Goal: Navigation & Orientation: Find specific page/section

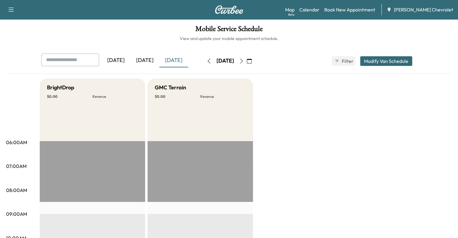
click at [131, 55] on div "[DATE]" at bounding box center [145, 61] width 29 height 14
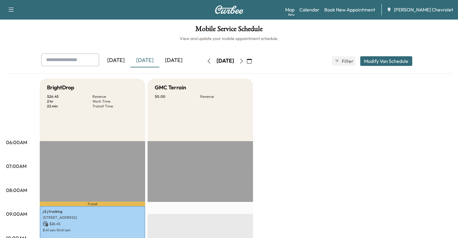
click at [159, 63] on div "[DATE]" at bounding box center [173, 61] width 29 height 14
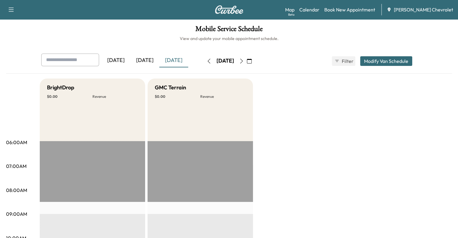
click at [131, 59] on div "[DATE]" at bounding box center [145, 61] width 29 height 14
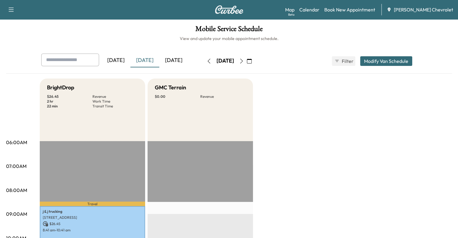
click at [159, 54] on div "[DATE]" at bounding box center [173, 61] width 29 height 14
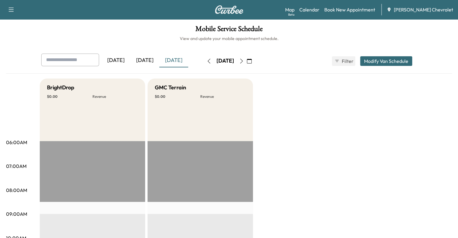
click at [131, 58] on div "[DATE]" at bounding box center [145, 61] width 29 height 14
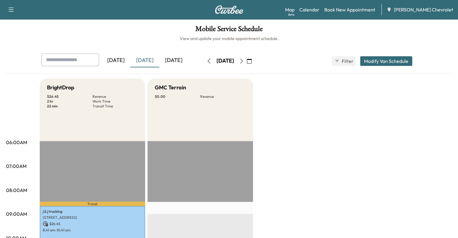
click at [159, 63] on div "[DATE]" at bounding box center [173, 61] width 29 height 14
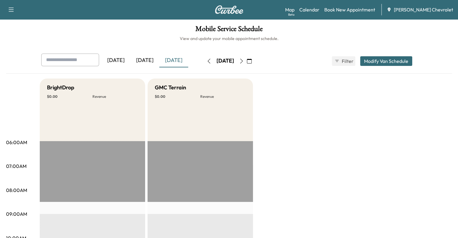
click at [131, 63] on div "[DATE]" at bounding box center [145, 61] width 29 height 14
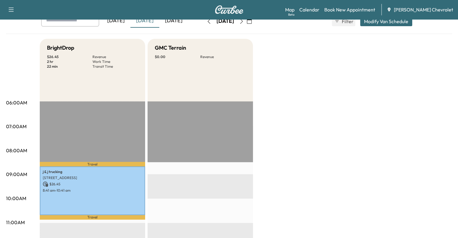
scroll to position [40, 0]
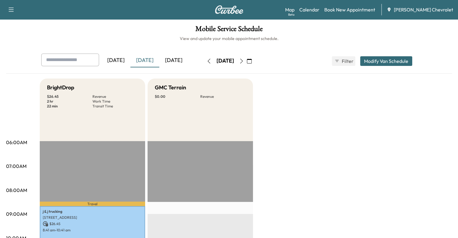
click at [159, 58] on div "[DATE]" at bounding box center [173, 61] width 29 height 14
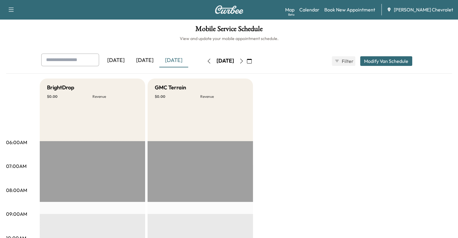
click at [131, 61] on div "[DATE]" at bounding box center [145, 61] width 29 height 14
